Goal: Task Accomplishment & Management: Manage account settings

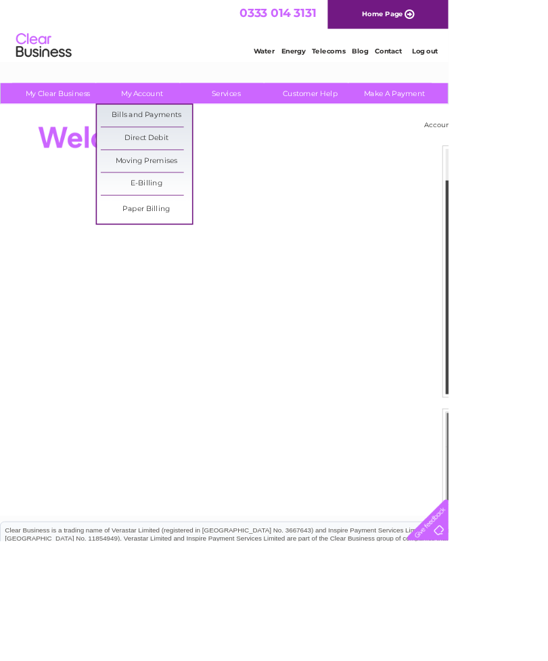
click at [196, 140] on link "Bills and Payments" at bounding box center [179, 141] width 112 height 27
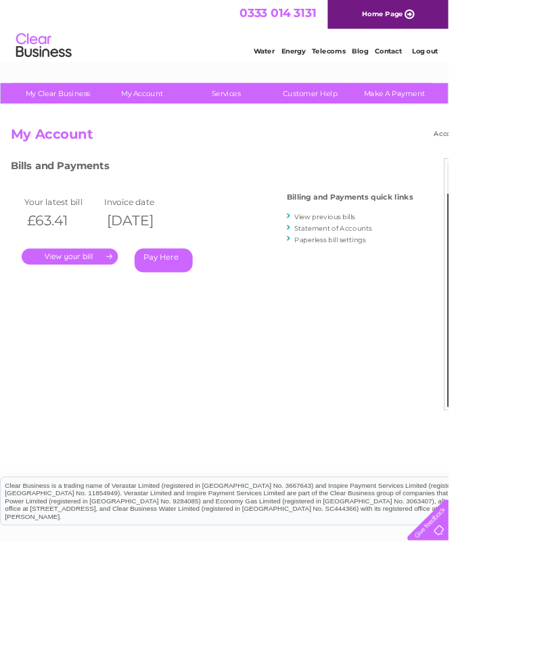
click at [112, 314] on link "." at bounding box center [85, 314] width 118 height 20
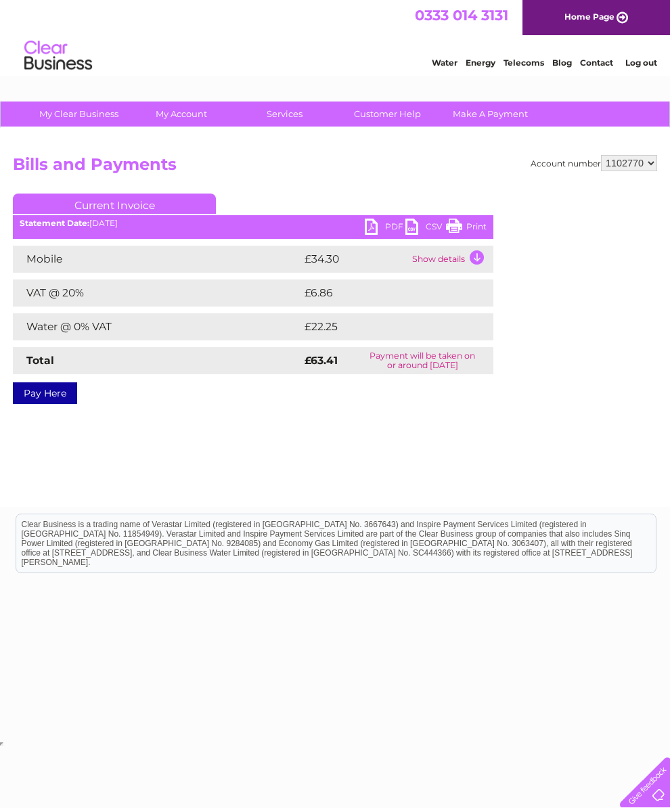
click at [480, 260] on td "Show details" at bounding box center [451, 259] width 85 height 27
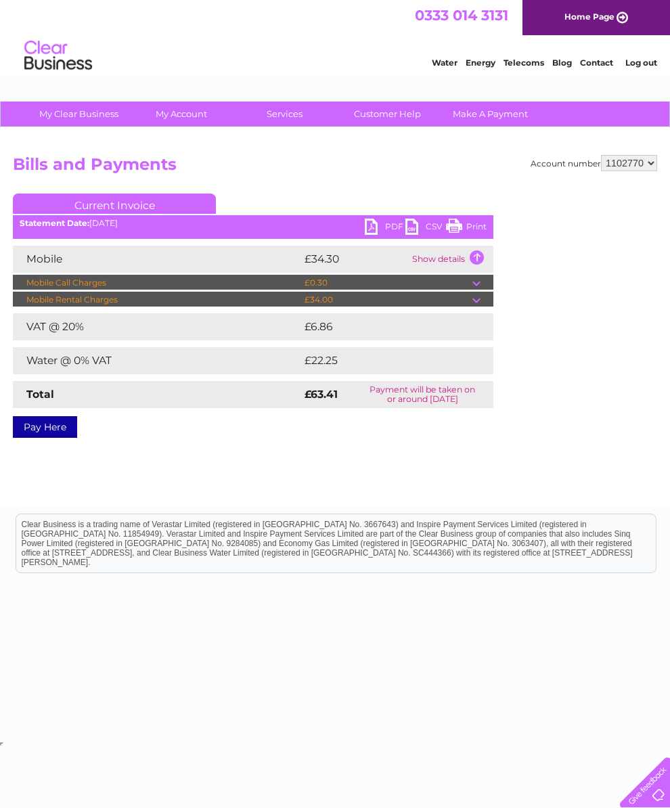
click at [483, 282] on td at bounding box center [483, 283] width 21 height 16
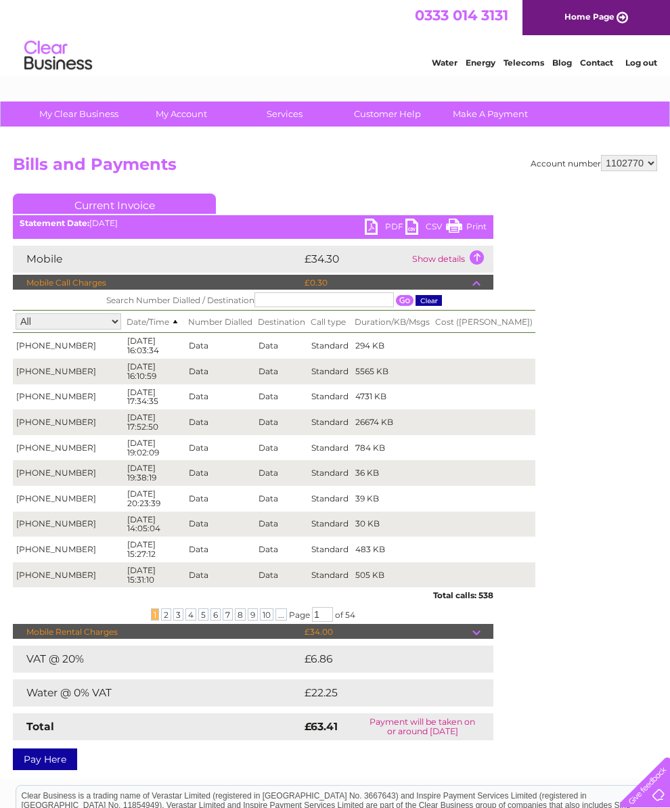
click at [161, 621] on span "2" at bounding box center [166, 615] width 10 height 12
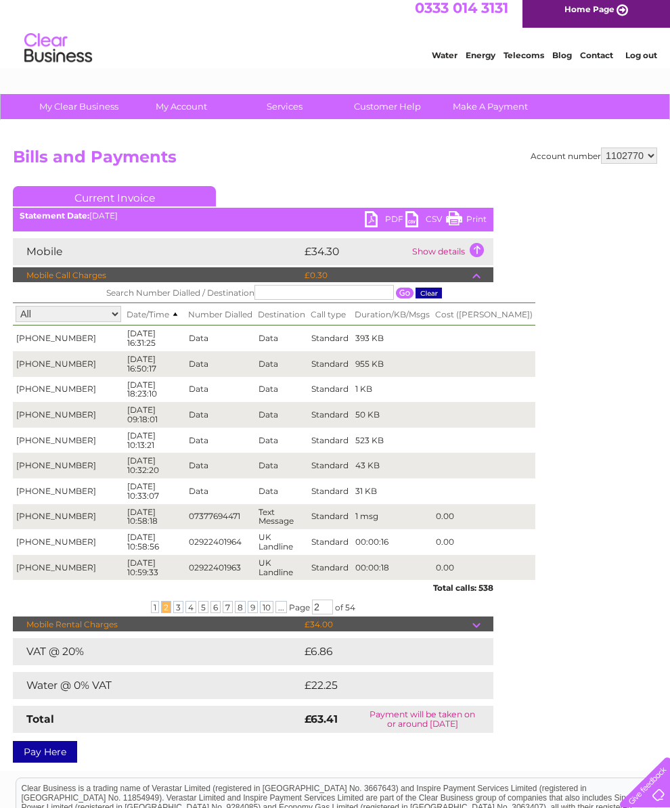
scroll to position [6, 0]
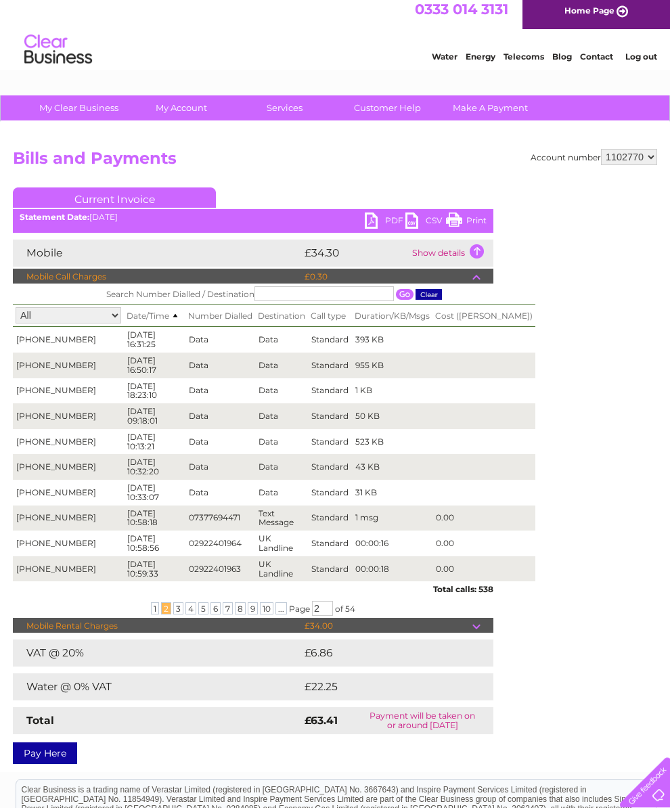
click at [188, 615] on span "4" at bounding box center [190, 609] width 11 height 12
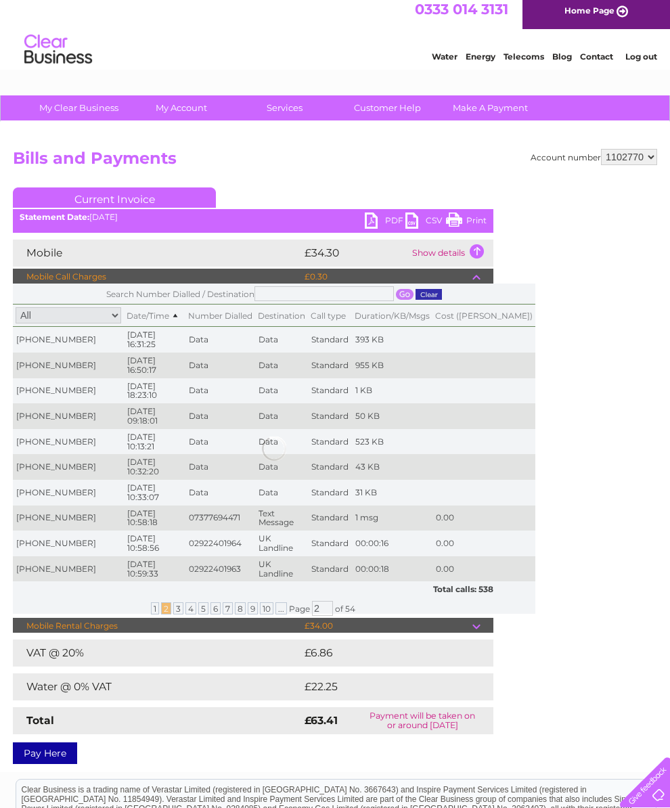
click at [173, 615] on span "3" at bounding box center [178, 609] width 10 height 12
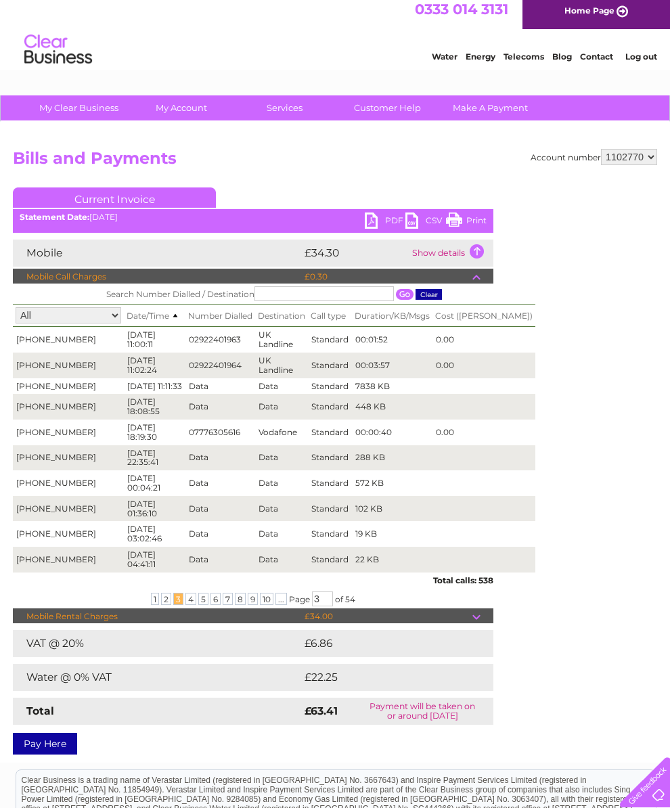
click at [173, 605] on span "3" at bounding box center [178, 599] width 10 height 12
click at [185, 605] on span "4" at bounding box center [190, 599] width 11 height 12
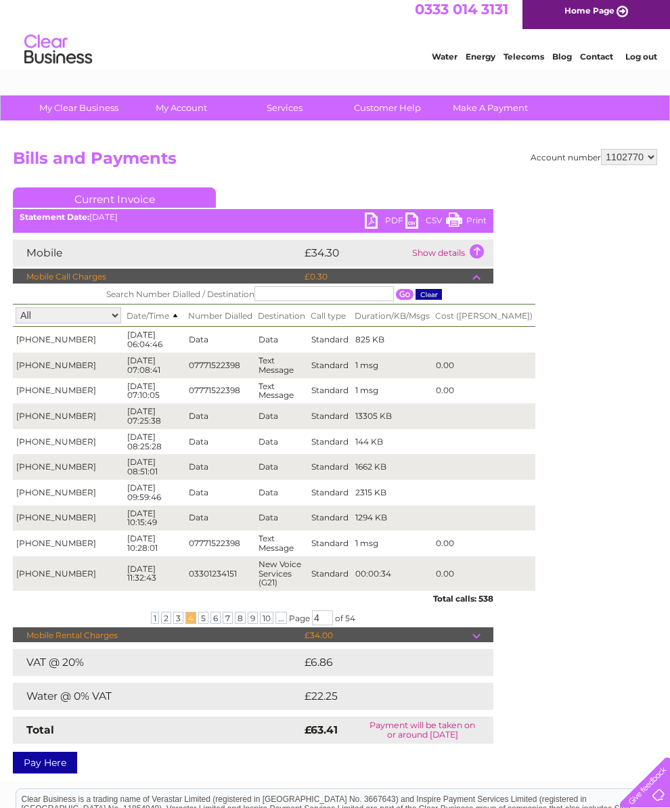
click at [375, 644] on td "£34.00" at bounding box center [386, 636] width 171 height 16
click at [355, 623] on span "54" at bounding box center [350, 618] width 10 height 10
click at [200, 624] on span "5" at bounding box center [203, 618] width 10 height 12
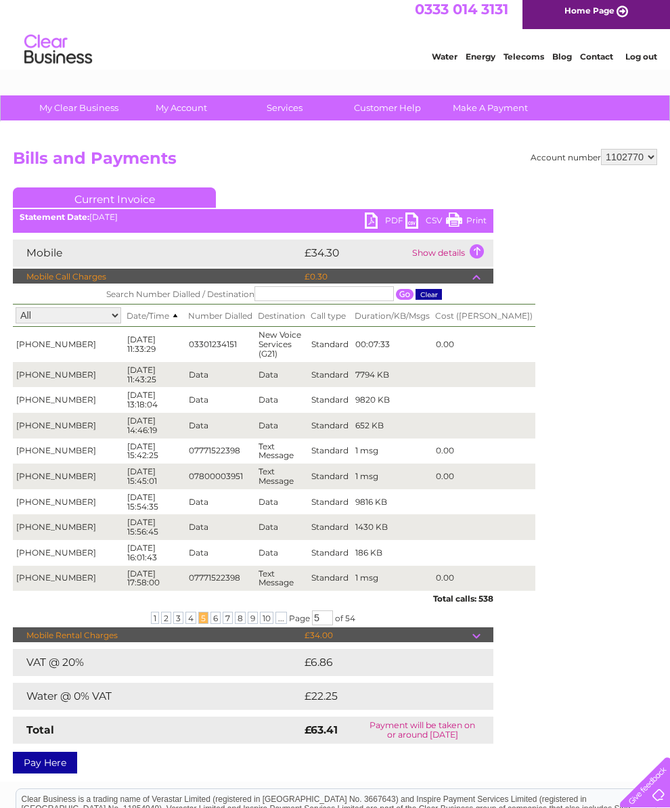
click at [211, 624] on span "6" at bounding box center [216, 618] width 10 height 12
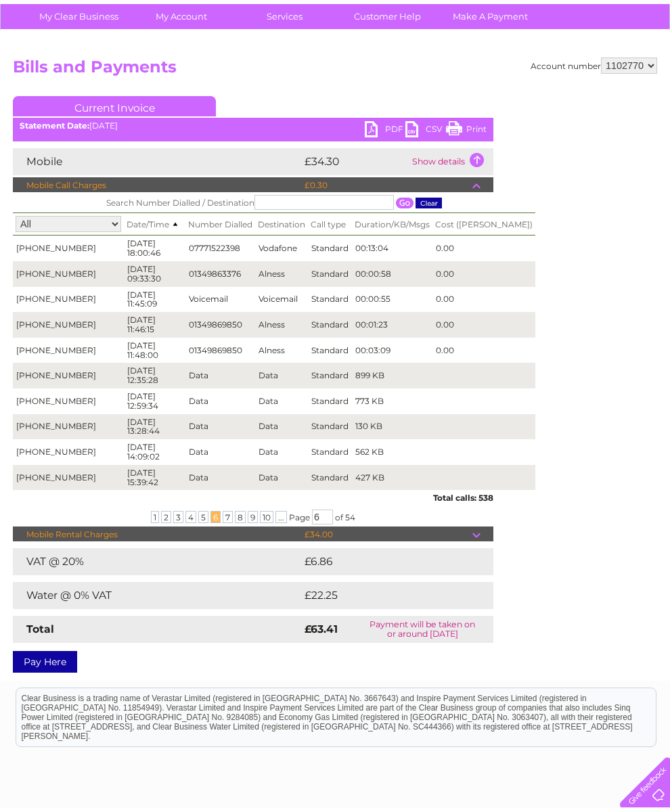
scroll to position [196, 0]
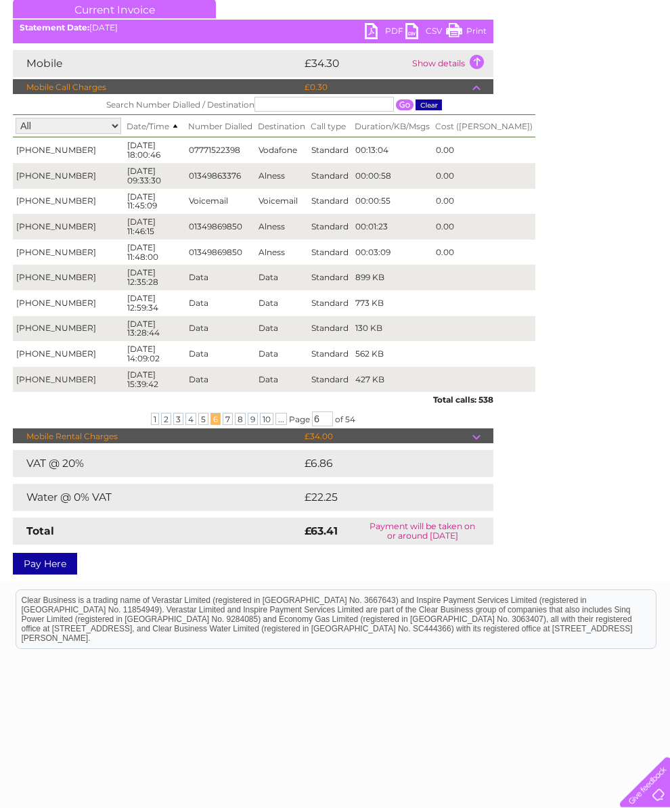
click at [125, 511] on td "Water @ 0% VAT" at bounding box center [157, 497] width 288 height 27
click at [466, 511] on td at bounding box center [480, 497] width 28 height 27
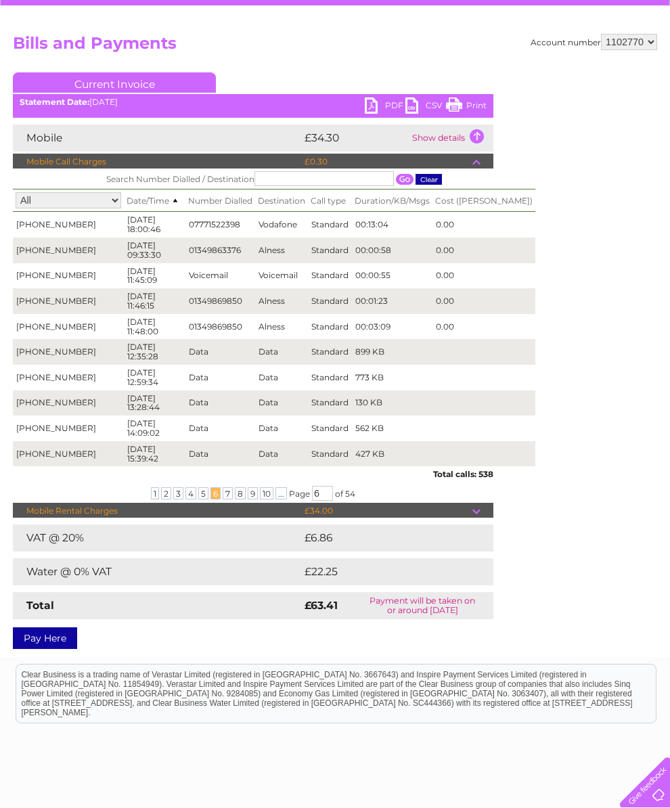
scroll to position [0, 0]
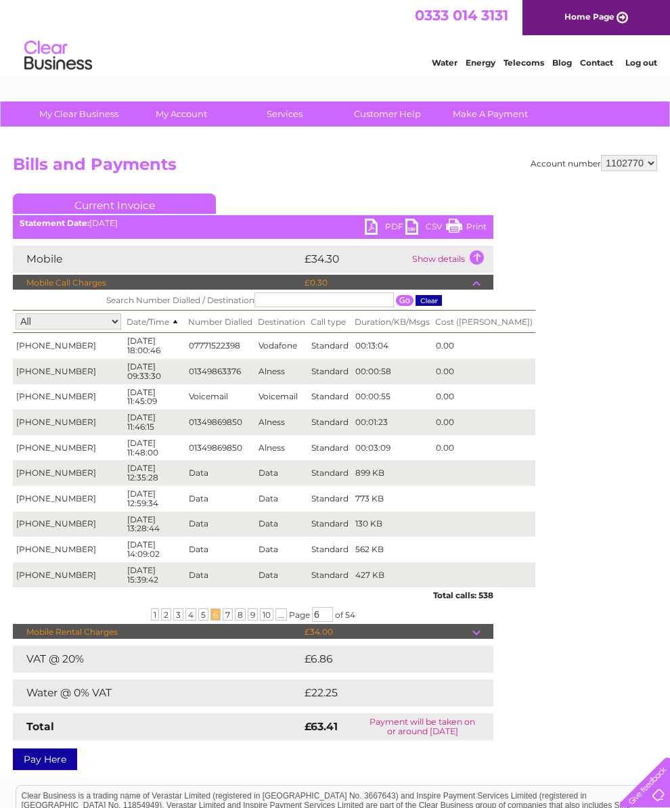
click at [374, 227] on link "PDF" at bounding box center [385, 229] width 41 height 20
